Goal: Register for event/course

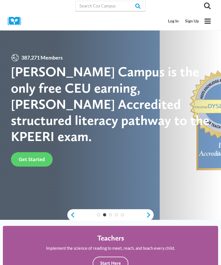
click at [172, 24] on link "Log In" at bounding box center [173, 21] width 17 height 11
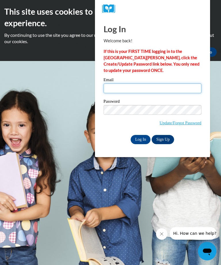
click at [119, 89] on input "Email" at bounding box center [153, 88] width 98 height 10
click at [142, 89] on input "dajohnson" at bounding box center [153, 88] width 98 height 10
type input "dajohnson@tcjackets.net"
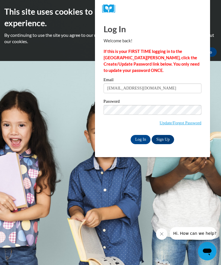
click at [195, 121] on link "Update/Forgot Password" at bounding box center [181, 122] width 42 height 5
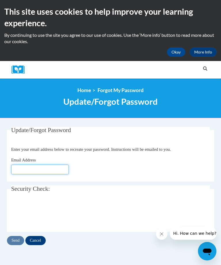
click at [46, 171] on input "Email Address" at bounding box center [40, 169] width 58 height 10
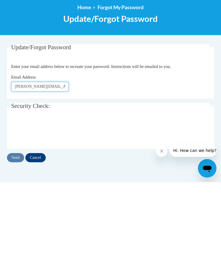
type input "Dajohnson@tcjackets.net"
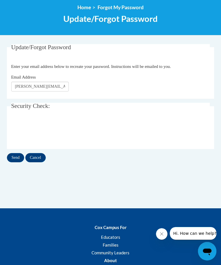
click at [18, 159] on input "Send" at bounding box center [15, 157] width 17 height 9
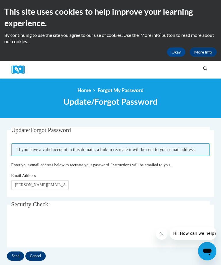
click at [17, 256] on input "Send" at bounding box center [15, 255] width 17 height 9
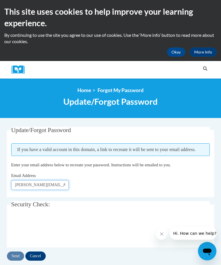
click at [66, 186] on input "Dajohnson@tcjackets.net" at bounding box center [40, 185] width 58 height 10
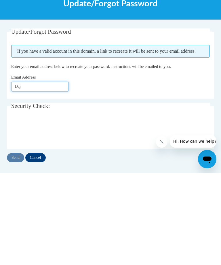
type input "Da"
type input "Giftgj3@gmail.com"
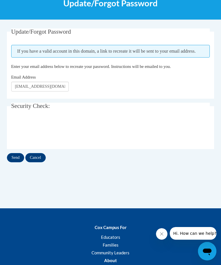
click at [18, 158] on input "Send" at bounding box center [15, 157] width 17 height 9
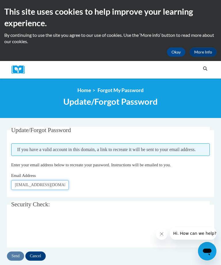
click at [56, 184] on input "[EMAIL_ADDRESS][DOMAIN_NAME]" at bounding box center [40, 185] width 58 height 10
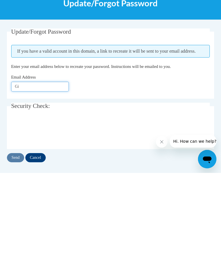
type input "G"
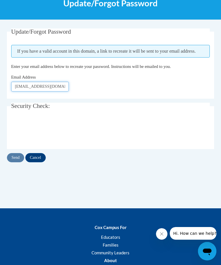
type input "[EMAIL_ADDRESS][DOMAIN_NAME]"
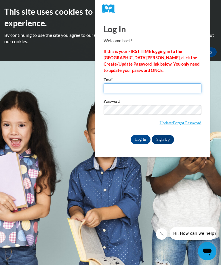
click at [120, 91] on input "Email" at bounding box center [153, 88] width 98 height 10
type input "giftgj3@gmail.com"
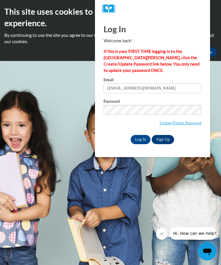
click at [143, 141] on input "Log In" at bounding box center [141, 139] width 20 height 9
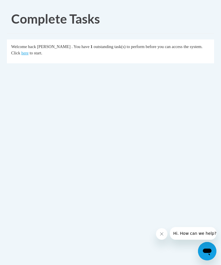
click at [21, 54] on link "here" at bounding box center [24, 53] width 7 height 5
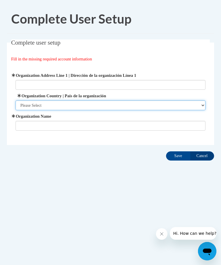
click at [200, 106] on select "Please Select United States | Estados Unidos Outside of the United States | Fue…" at bounding box center [111, 105] width 190 height 10
select select "ad49bcad-a171-4b2e-b99c-48b446064914"
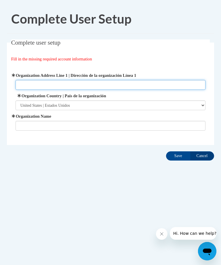
click at [37, 86] on input "Organization Address Line 1 | Dirección de la organización Línea 1" at bounding box center [111, 85] width 190 height 10
type input "4687 US HWY Bypass Thomasville,Ga 31792"
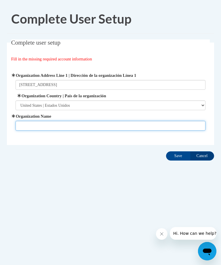
click at [54, 129] on input "Organization Name" at bounding box center [111, 126] width 190 height 10
type input "Hand in Hand"
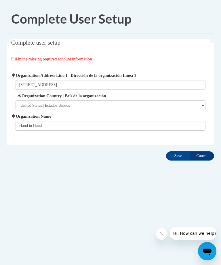
click at [173, 158] on input "Save" at bounding box center [178, 155] width 24 height 9
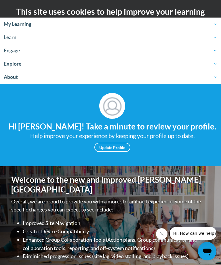
click at [162, 236] on button "Close message from company" at bounding box center [162, 234] width 12 height 12
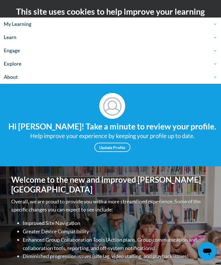
click at [116, 146] on link "Update Profile" at bounding box center [112, 147] width 36 height 9
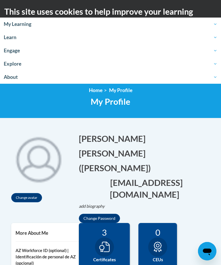
click at [14, 64] on span "Explore" at bounding box center [110, 63] width 213 height 7
click at [16, 62] on span "Explore" at bounding box center [110, 63] width 213 height 7
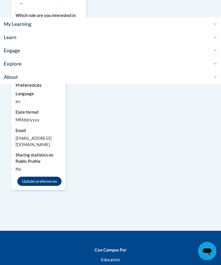
scroll to position [471, 0]
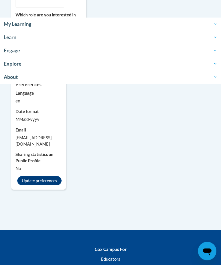
click at [52, 176] on button "Update preferences" at bounding box center [39, 180] width 44 height 9
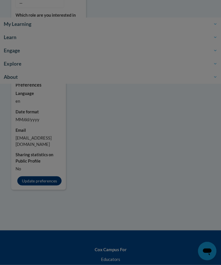
scroll to position [472, 0]
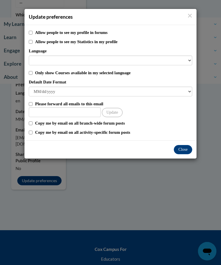
click at [181, 148] on button "Close" at bounding box center [183, 149] width 18 height 9
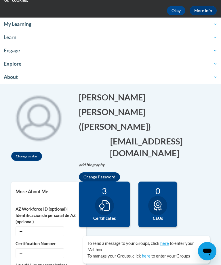
scroll to position [0, 0]
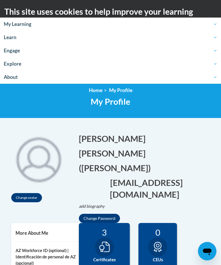
click at [17, 63] on span "Explore" at bounding box center [110, 63] width 213 height 7
click at [28, 22] on span "My Learning" at bounding box center [110, 24] width 213 height 7
click at [18, 28] on link "My Learning" at bounding box center [110, 24] width 221 height 13
click at [23, 25] on span "My Learning" at bounding box center [110, 24] width 213 height 7
click at [23, 26] on span "My Learning" at bounding box center [110, 24] width 213 height 7
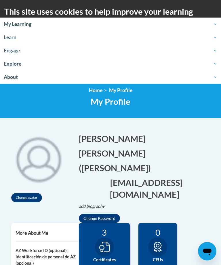
click at [24, 26] on span "My Learning" at bounding box center [110, 24] width 213 height 7
click at [16, 51] on span "Engage" at bounding box center [110, 50] width 213 height 7
click at [94, 93] on link "Home" at bounding box center [96, 90] width 14 height 6
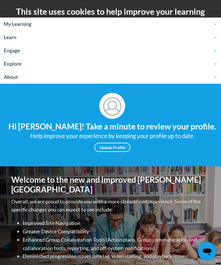
click at [10, 40] on span "Learn" at bounding box center [110, 37] width 213 height 7
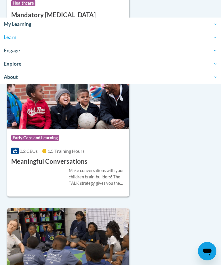
scroll to position [2310, 0]
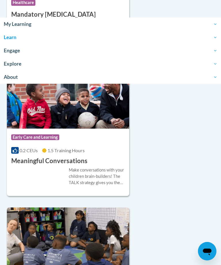
click at [65, 164] on h3 "Meaningful Conversations" at bounding box center [49, 160] width 76 height 9
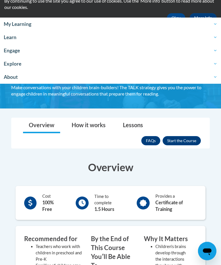
scroll to position [34, 0]
click at [188, 142] on button "Enroll" at bounding box center [181, 140] width 38 height 9
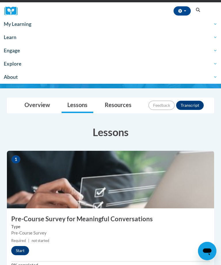
scroll to position [60, 0]
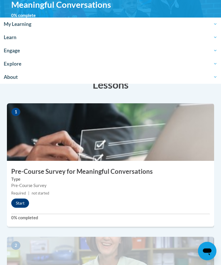
click at [20, 205] on button "Start" at bounding box center [20, 203] width 18 height 9
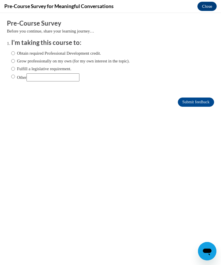
scroll to position [0, 0]
click at [15, 55] on input "Obtain required Professional Development credit." at bounding box center [13, 53] width 4 height 6
radio input "true"
click at [197, 103] on input "Submit feedback" at bounding box center [196, 101] width 36 height 9
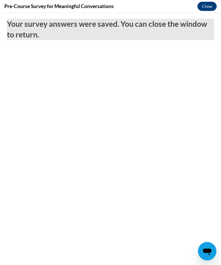
click at [208, 7] on button "Close" at bounding box center [206, 6] width 19 height 9
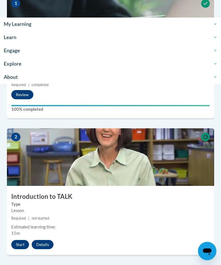
scroll to position [215, 0]
click at [20, 245] on button "Start" at bounding box center [20, 244] width 18 height 9
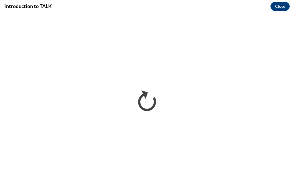
scroll to position [261, 0]
